Goal: Task Accomplishment & Management: Manage account settings

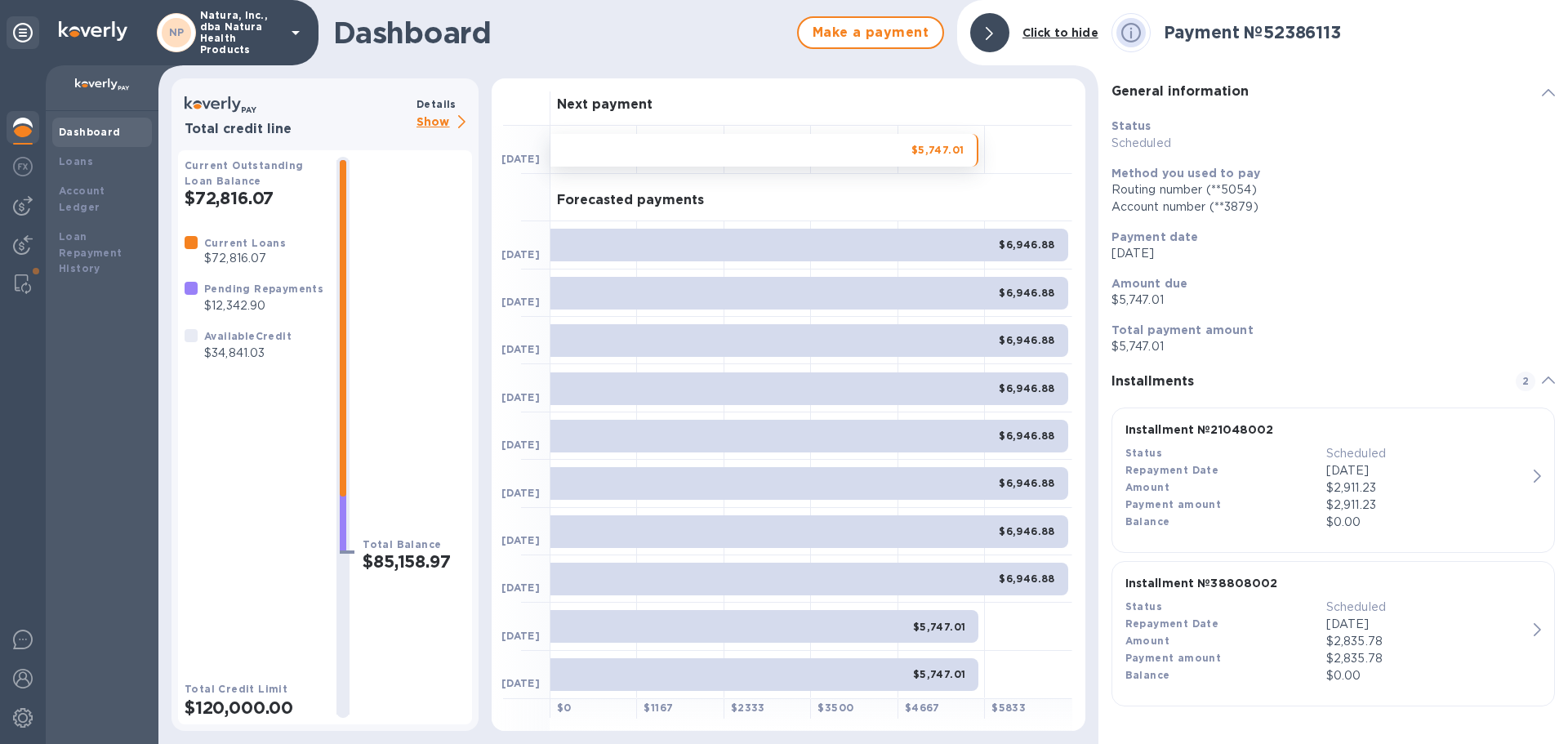
drag, startPoint x: 1540, startPoint y: 3, endPoint x: 1434, endPoint y: 563, distance: 569.9
click at [1434, 563] on button "Installment № 38808002 Status Scheduled Repayment Date [DATE] Amount $2,835.78 …" at bounding box center [1333, 634] width 443 height 146
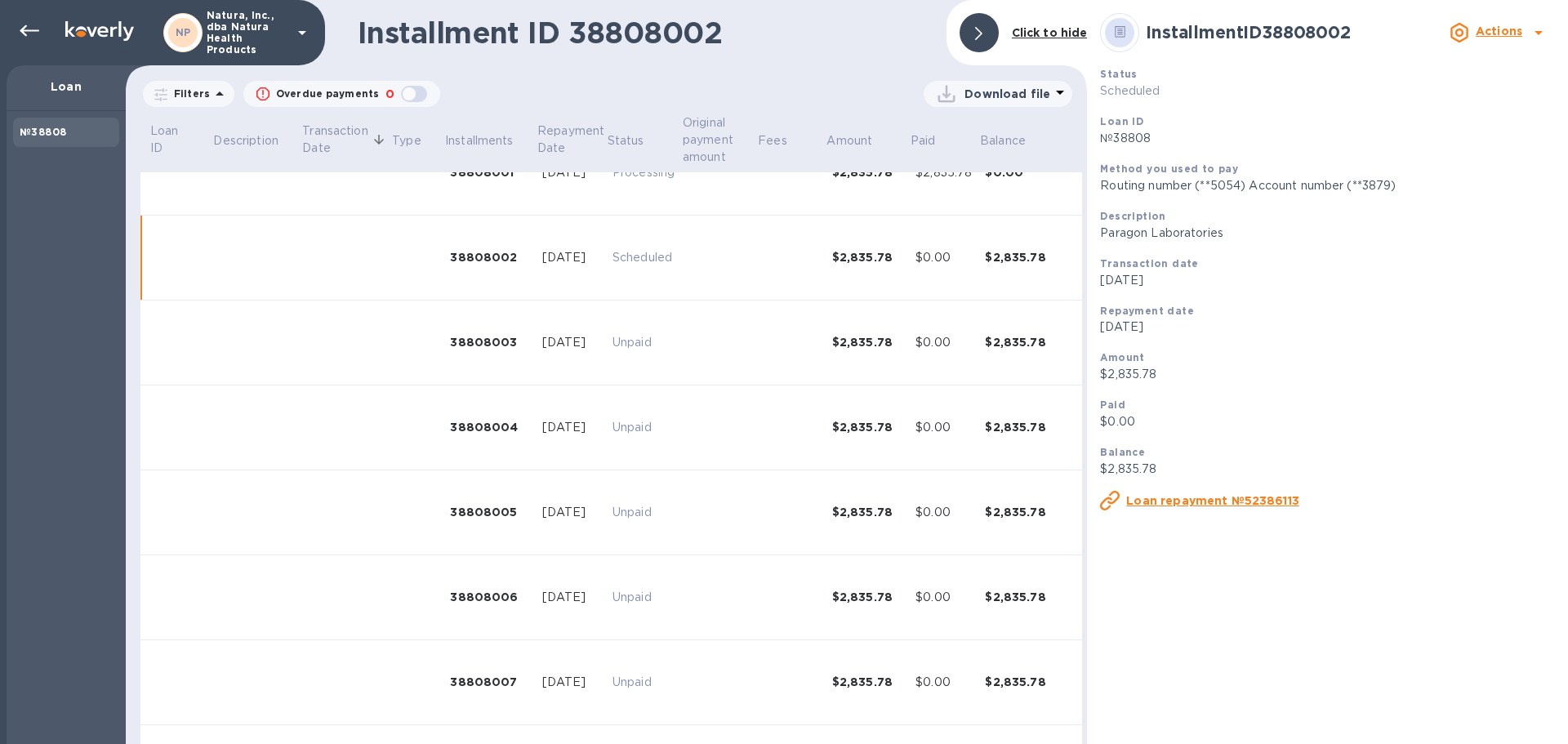
scroll to position [147, 0]
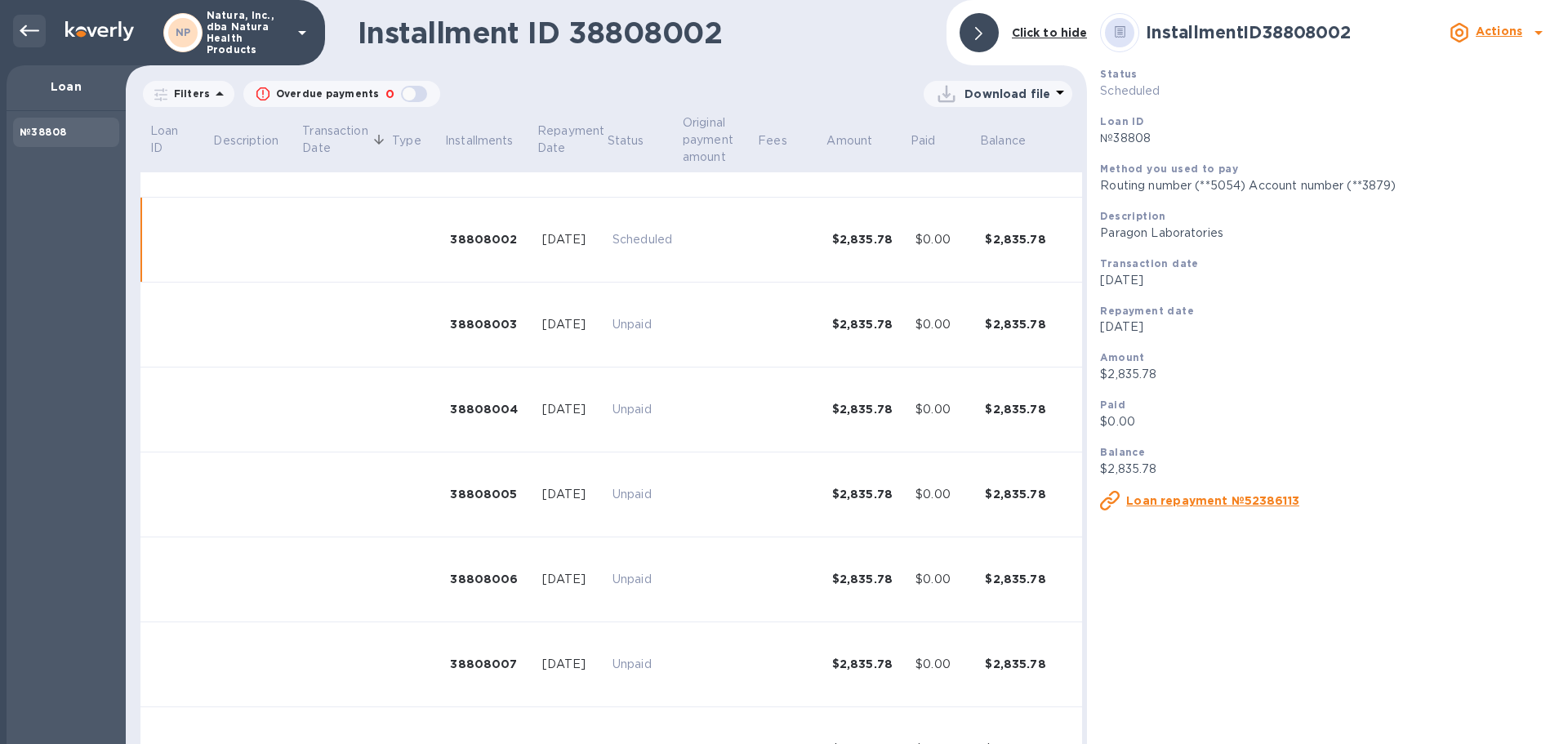
click at [27, 17] on div at bounding box center [29, 31] width 33 height 33
click at [23, 25] on icon at bounding box center [29, 31] width 20 height 20
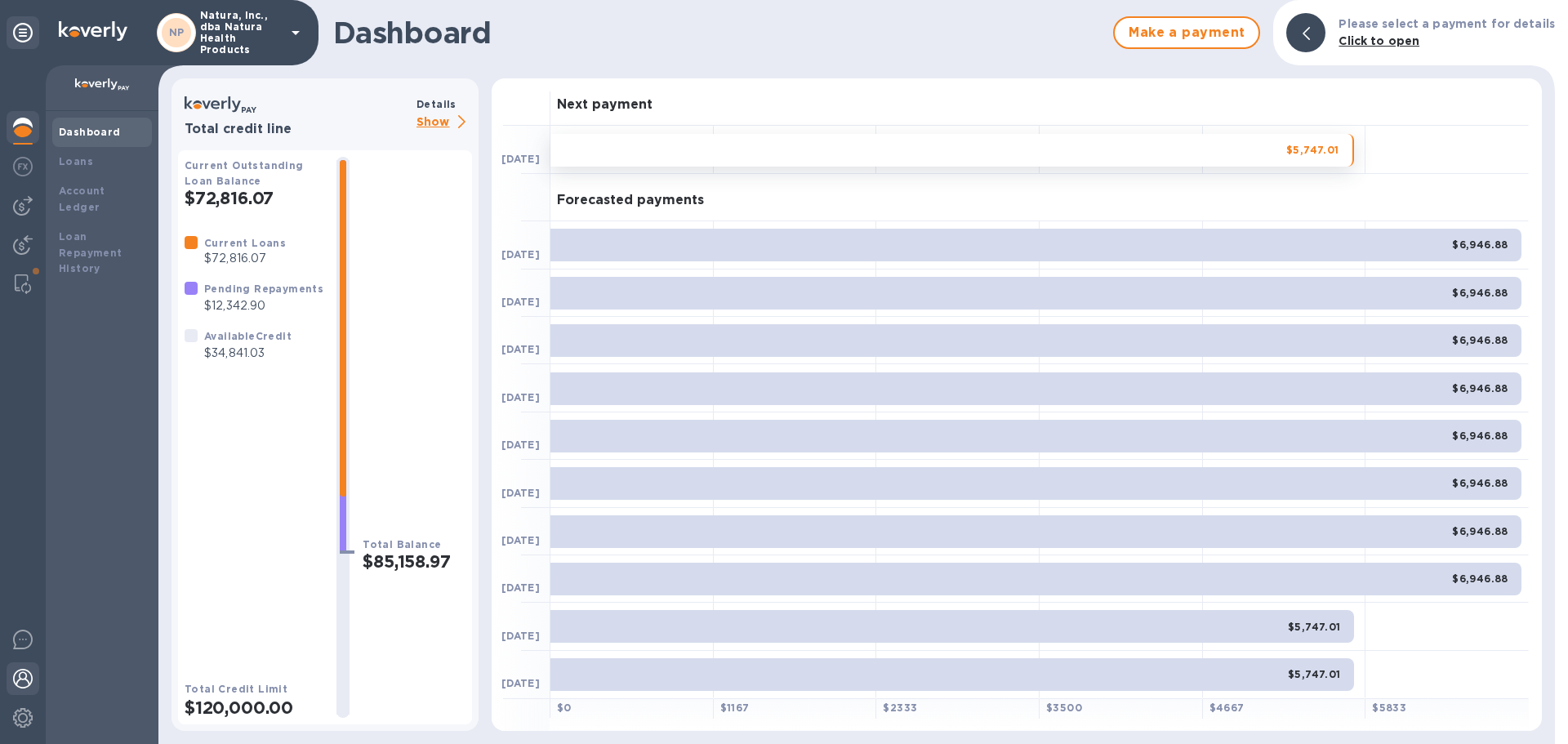
click at [31, 673] on img at bounding box center [22, 678] width 20 height 20
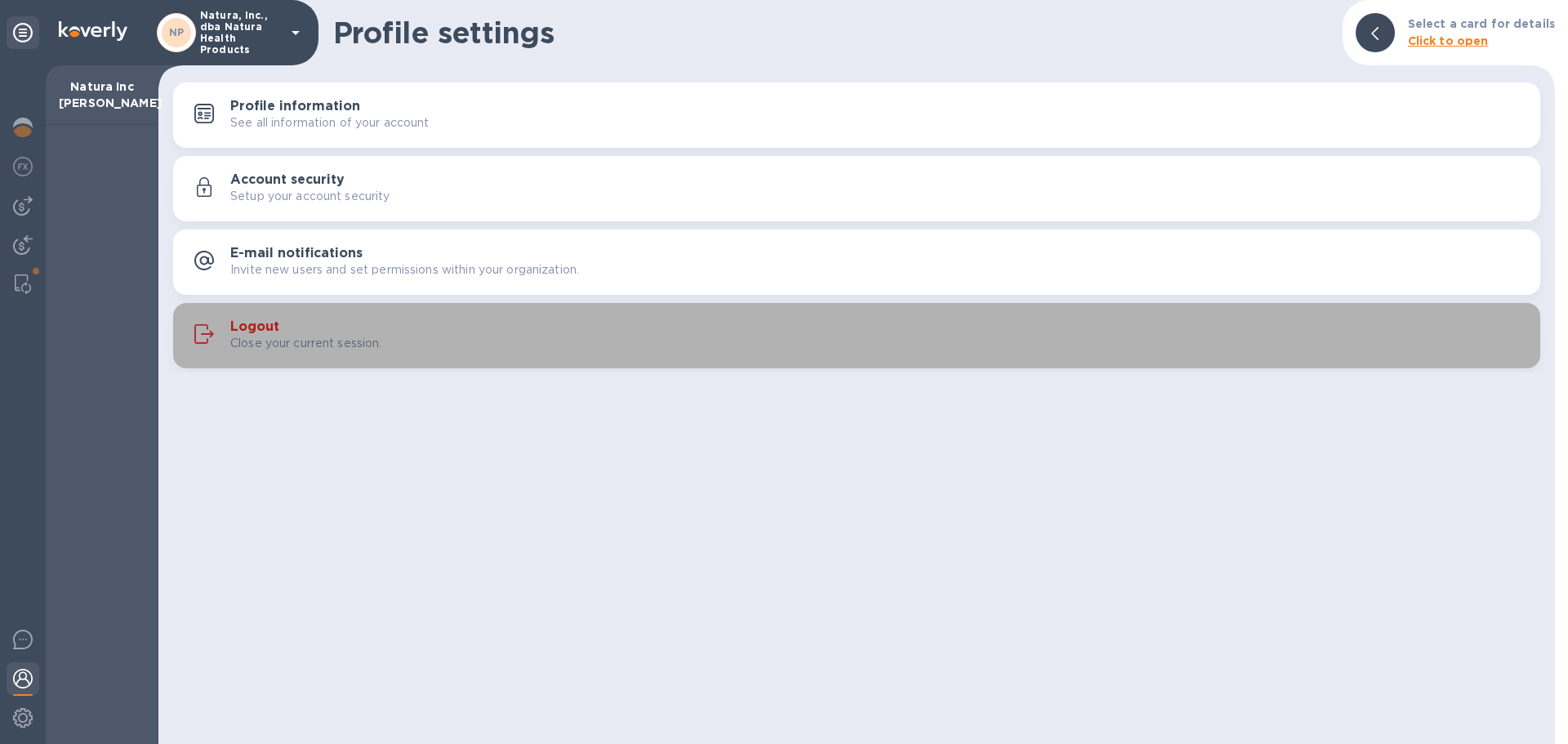
click at [253, 319] on h3 "Logout" at bounding box center [254, 327] width 49 height 16
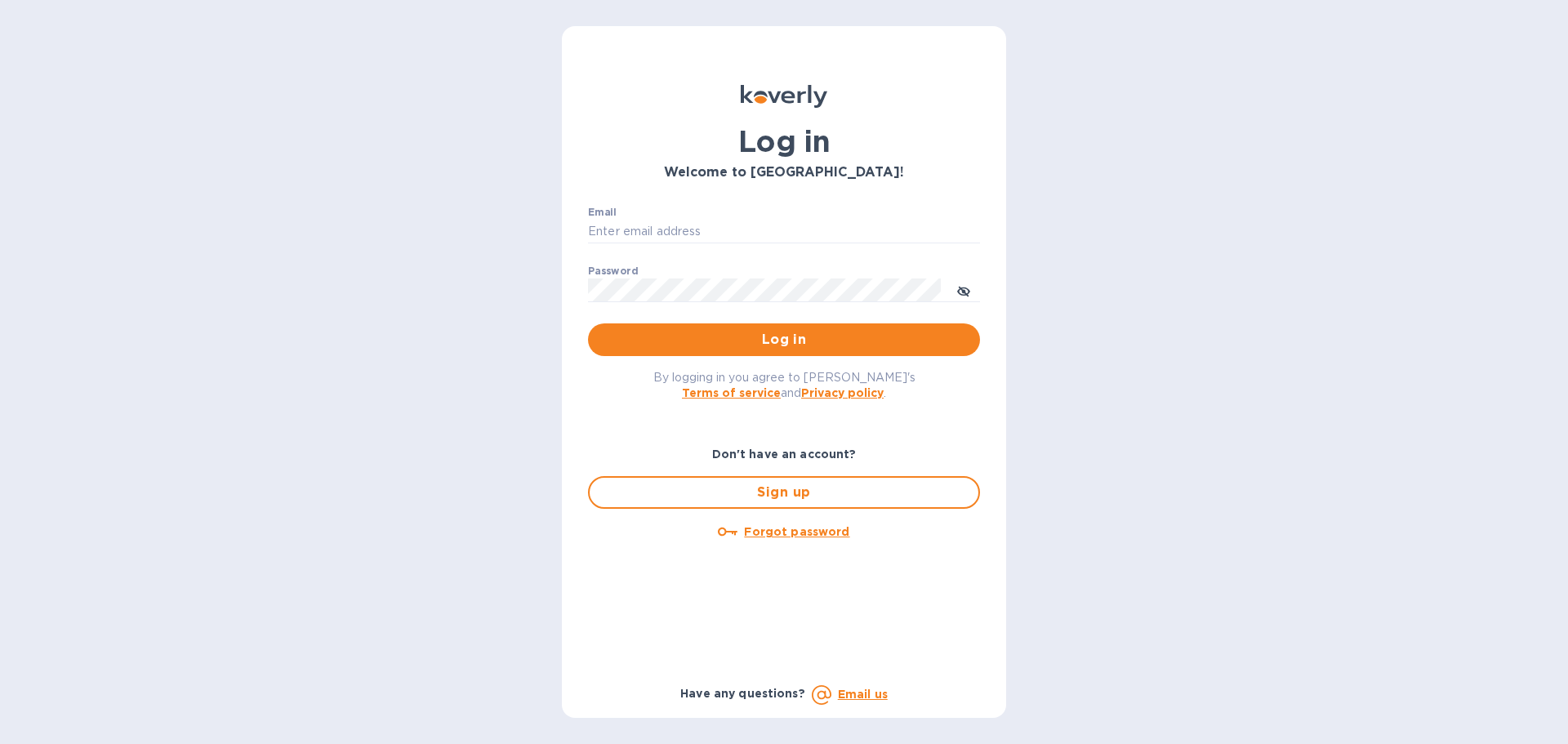
type input "[EMAIL_ADDRESS][DOMAIN_NAME]"
